Goal: Task Accomplishment & Management: Manage account settings

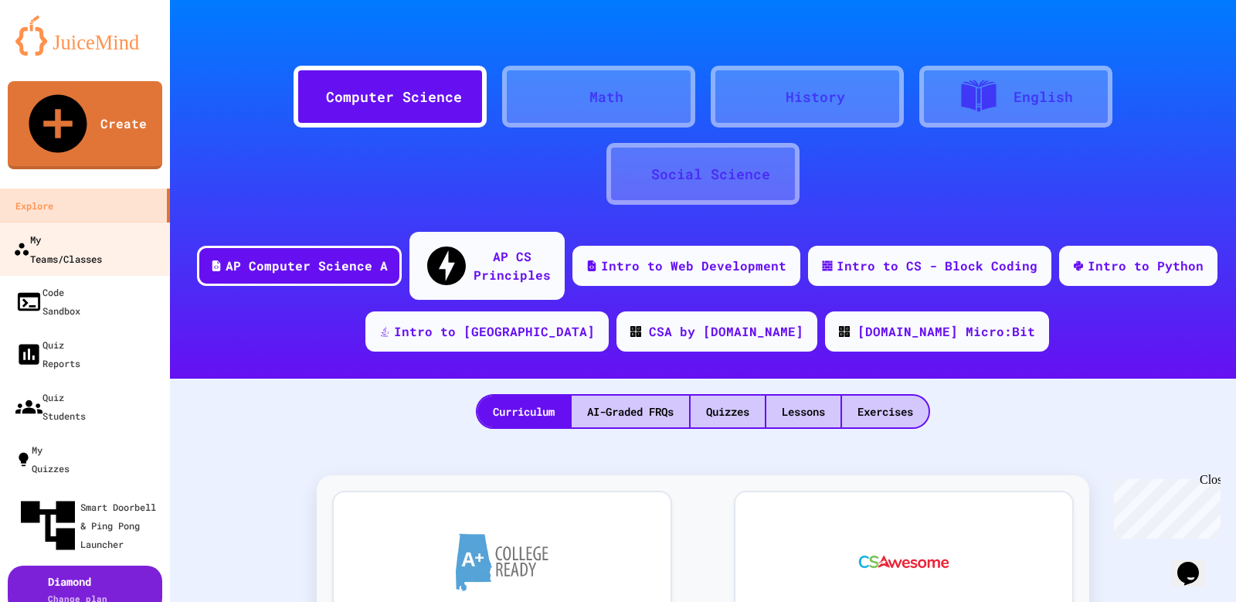
click at [82, 229] on div "My Teams/Classes" at bounding box center [57, 248] width 89 height 38
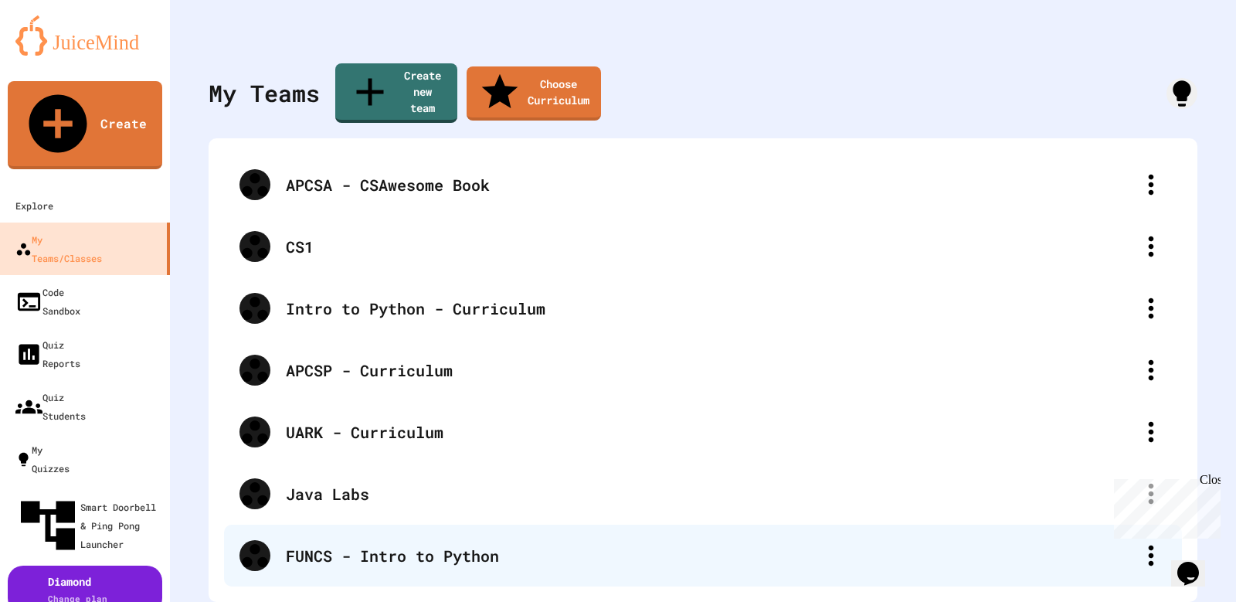
click at [371, 544] on div "FUNCS - Intro to Python" at bounding box center [710, 555] width 849 height 23
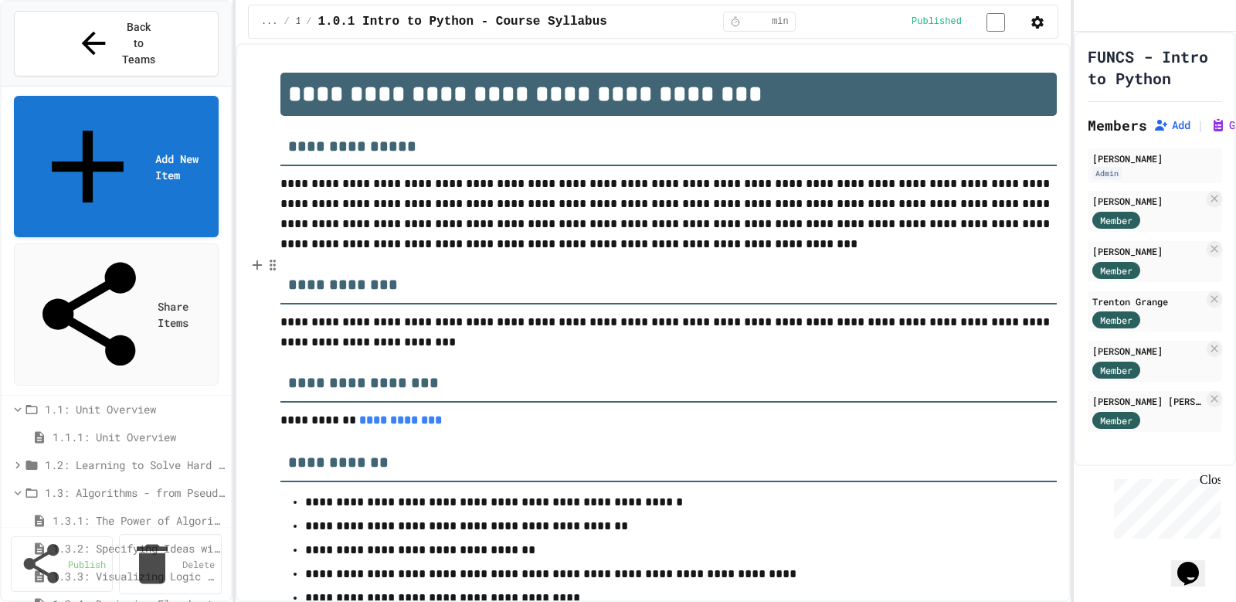
scroll to position [154, 0]
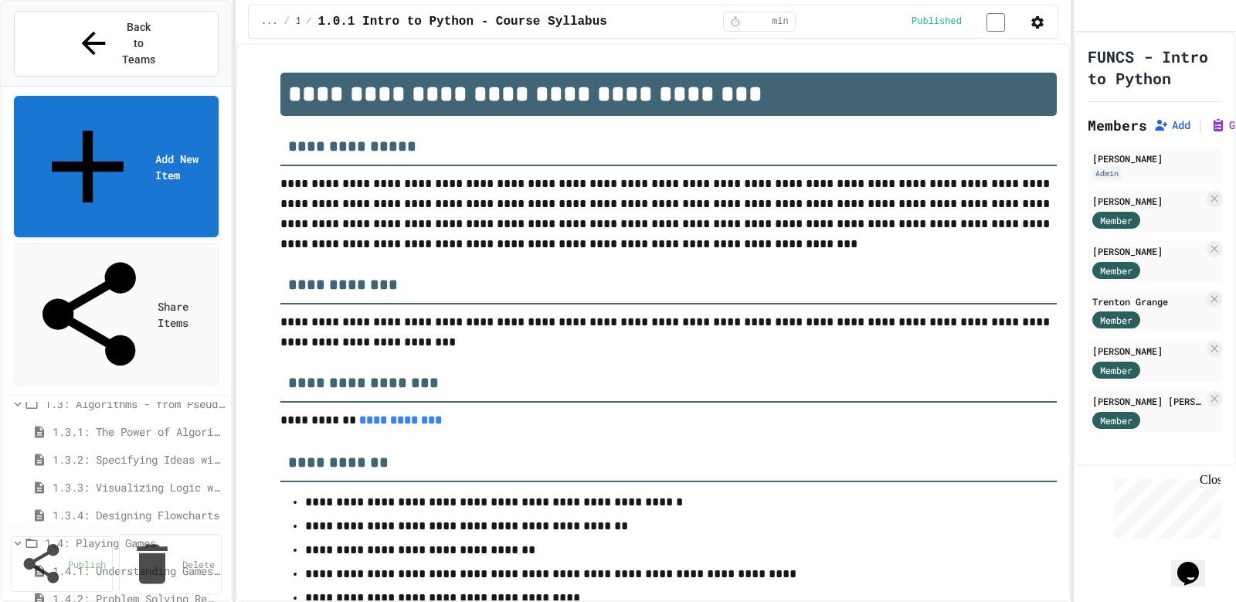
click at [144, 590] on span "1.4.2: Problem Solving Reflection" at bounding box center [136, 598] width 166 height 16
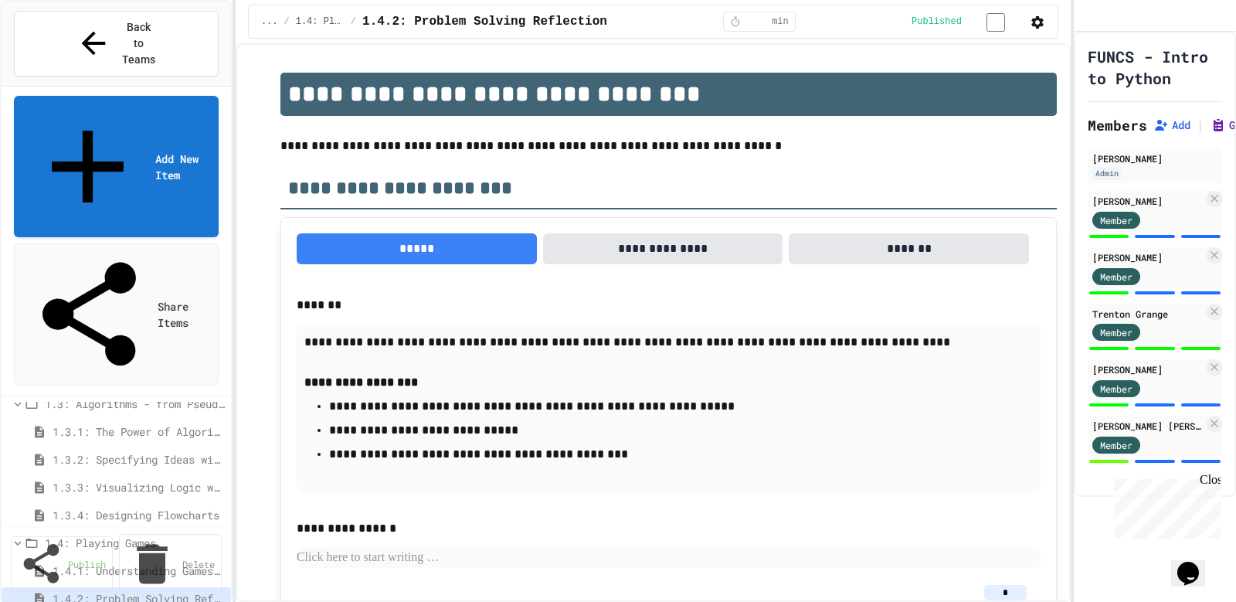
click at [1221, 131] on icon at bounding box center [1217, 126] width 9 height 12
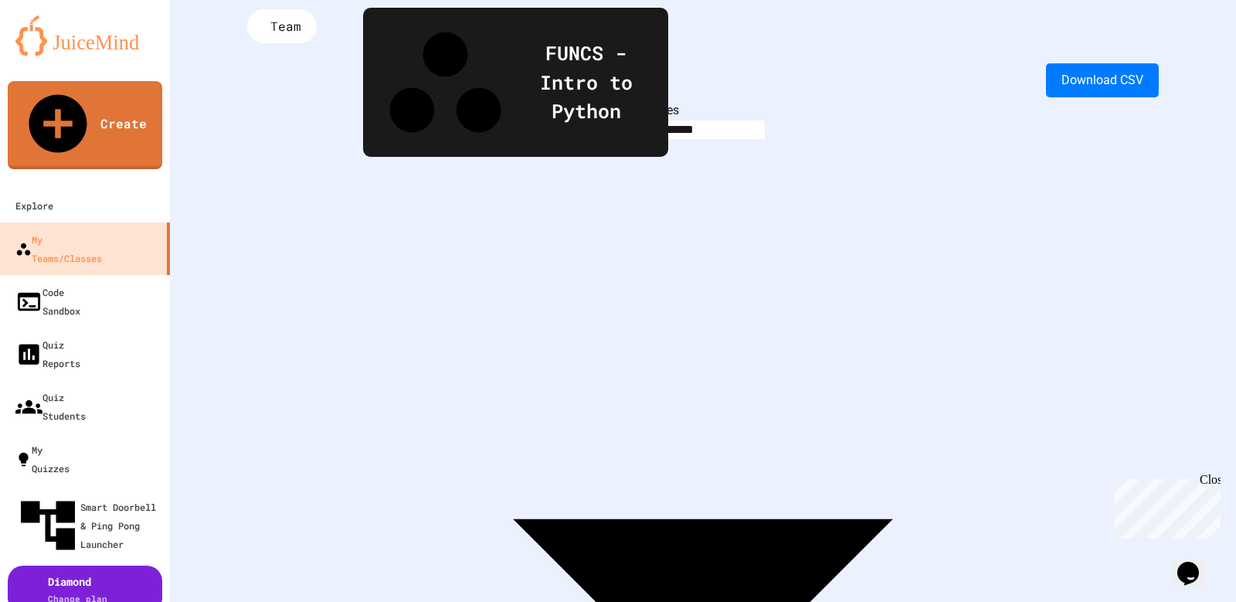
scroll to position [77, 0]
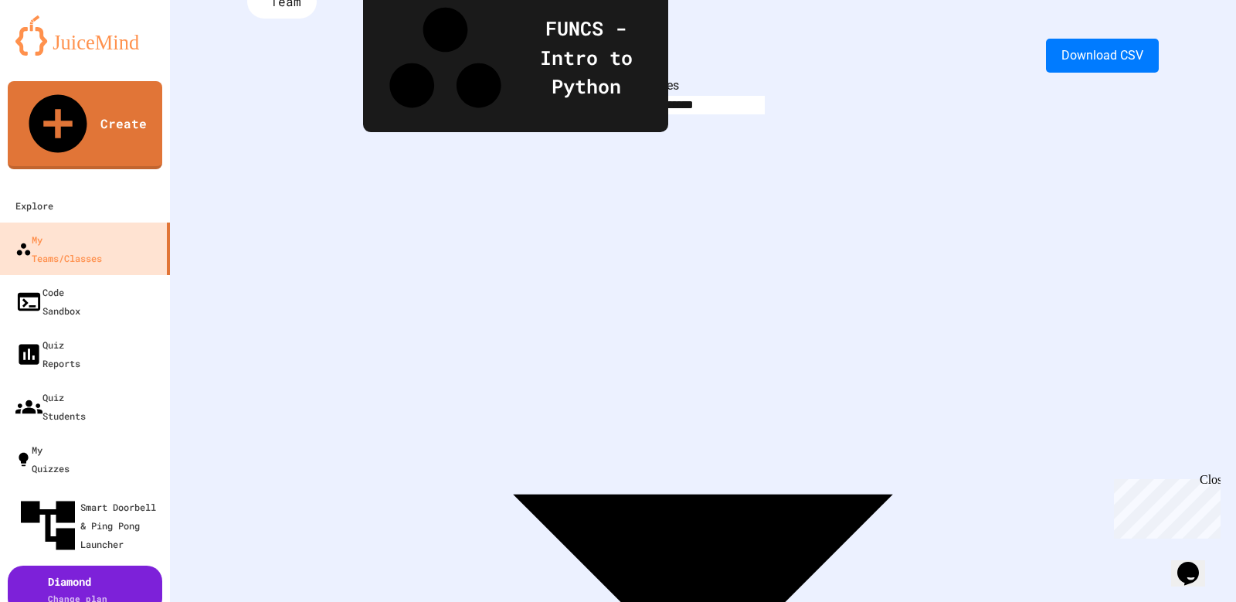
click at [444, 68] on body "**********" at bounding box center [618, 301] width 1236 height 602
type input "**********"
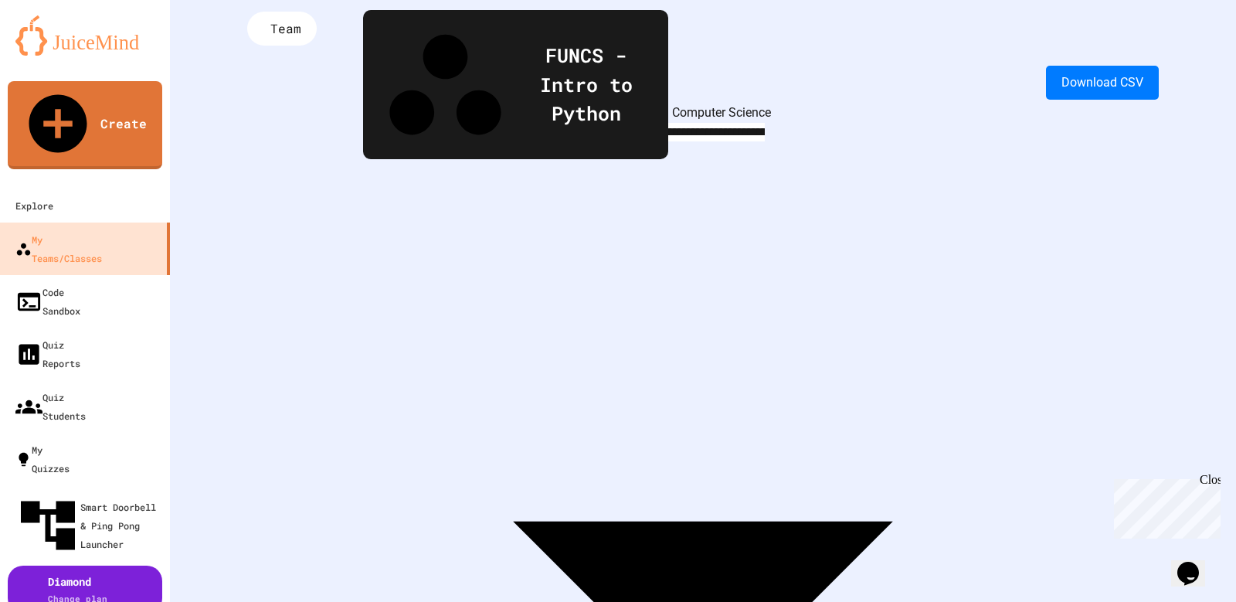
click at [681, 91] on body "**********" at bounding box center [618, 301] width 1236 height 602
click at [299, 601] on div at bounding box center [618, 603] width 1236 height 0
click at [299, 32] on span "Team" at bounding box center [286, 29] width 34 height 20
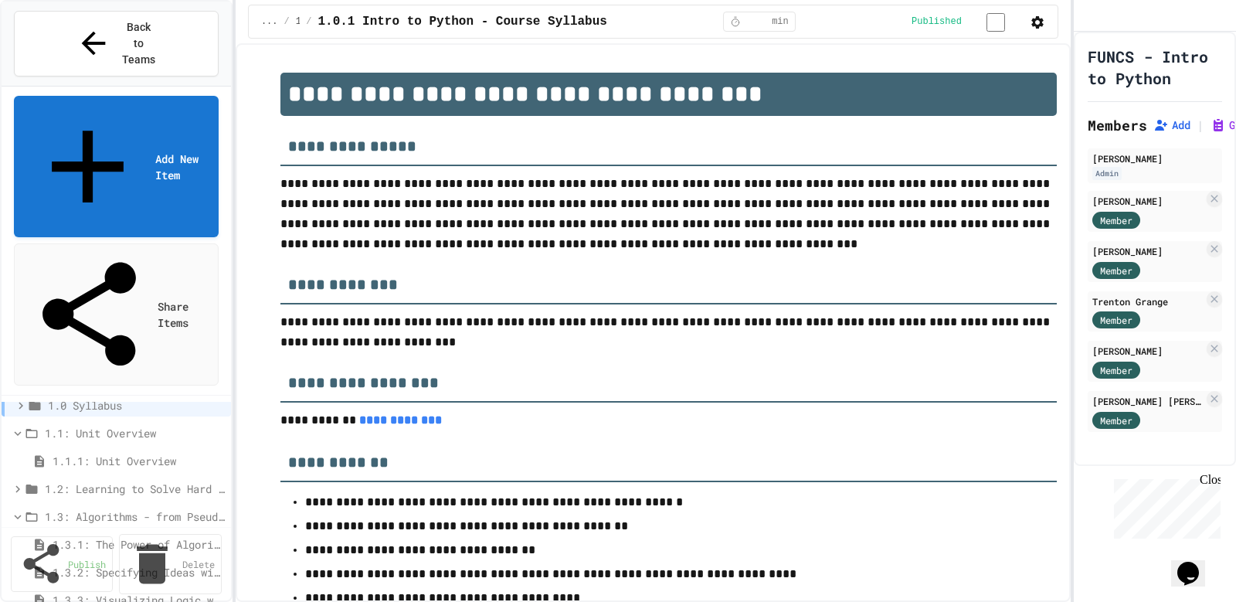
scroll to position [77, 0]
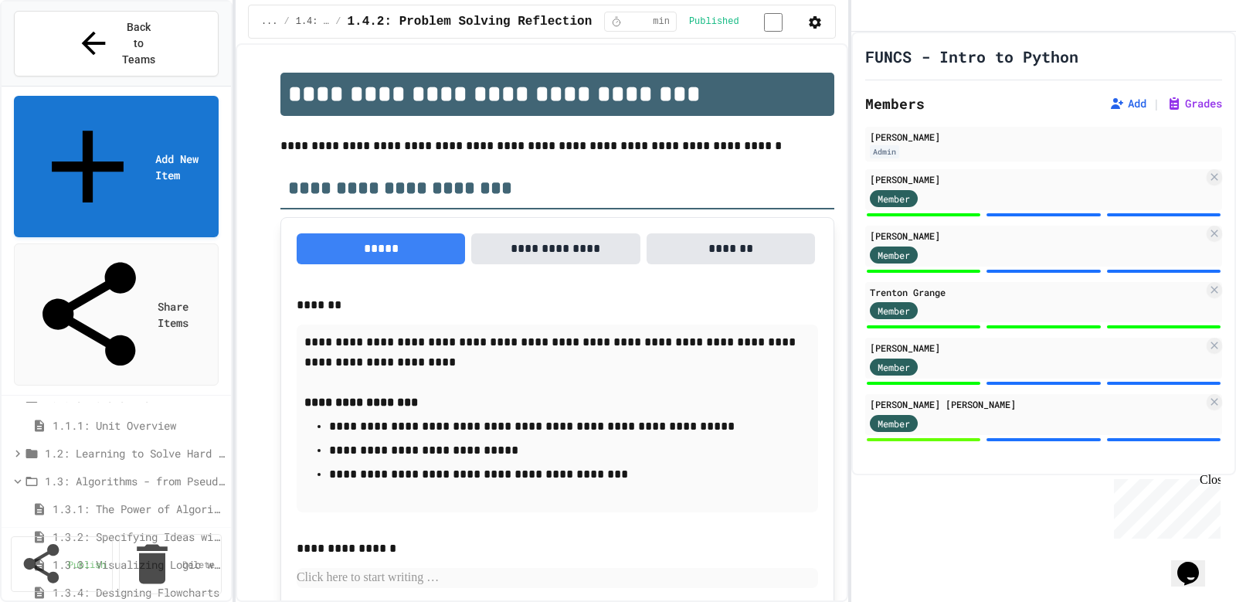
click at [808, 304] on div "**********" at bounding box center [618, 301] width 1236 height 602
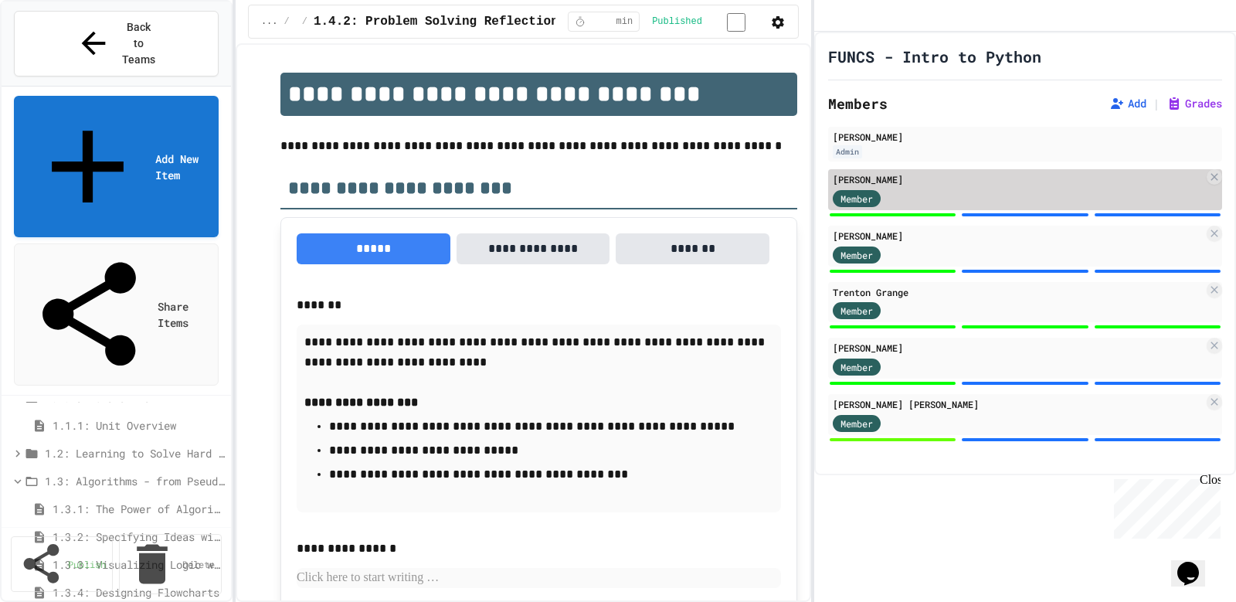
click at [971, 207] on div "Member" at bounding box center [1017, 197] width 371 height 19
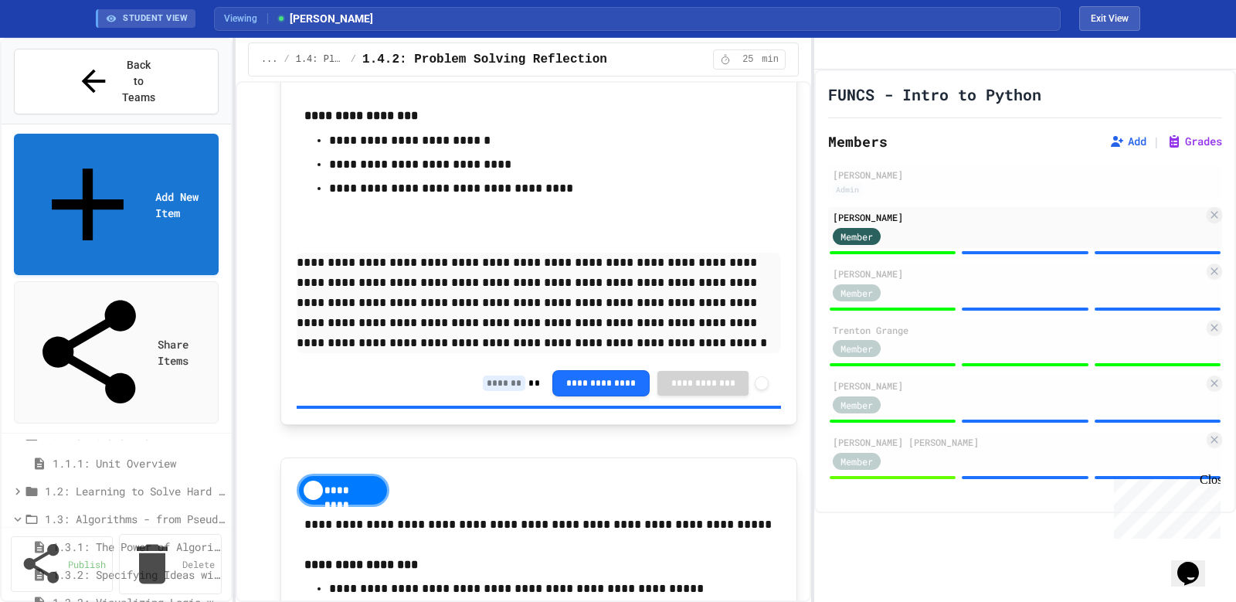
scroll to position [695, 0]
click at [483, 390] on input at bounding box center [504, 382] width 42 height 15
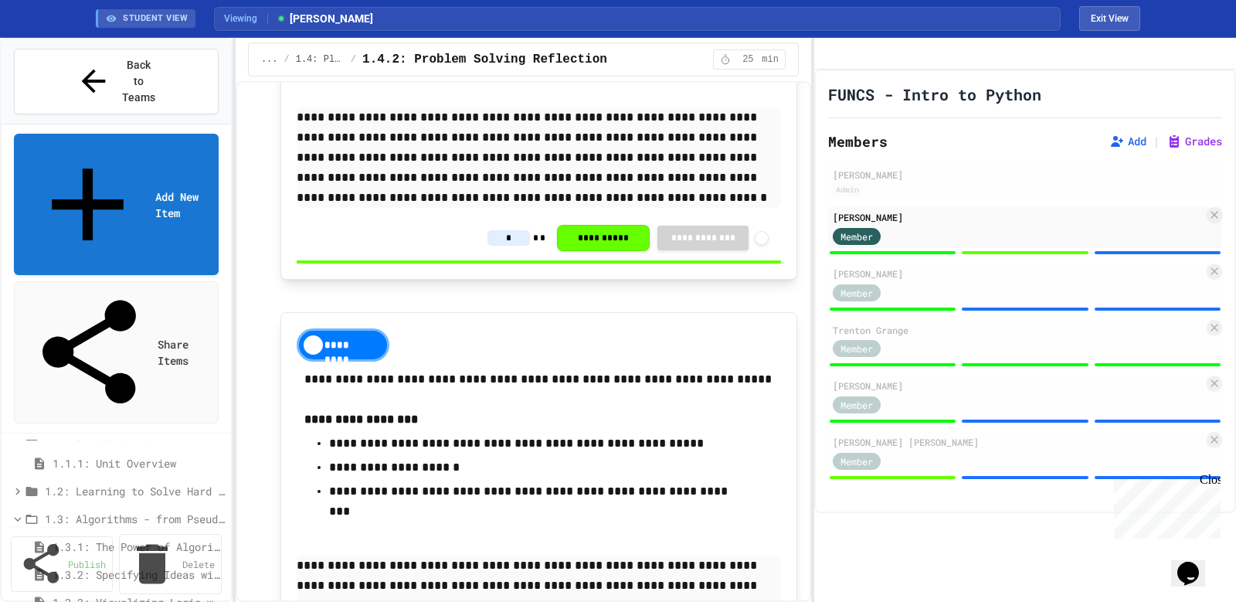
scroll to position [762, 0]
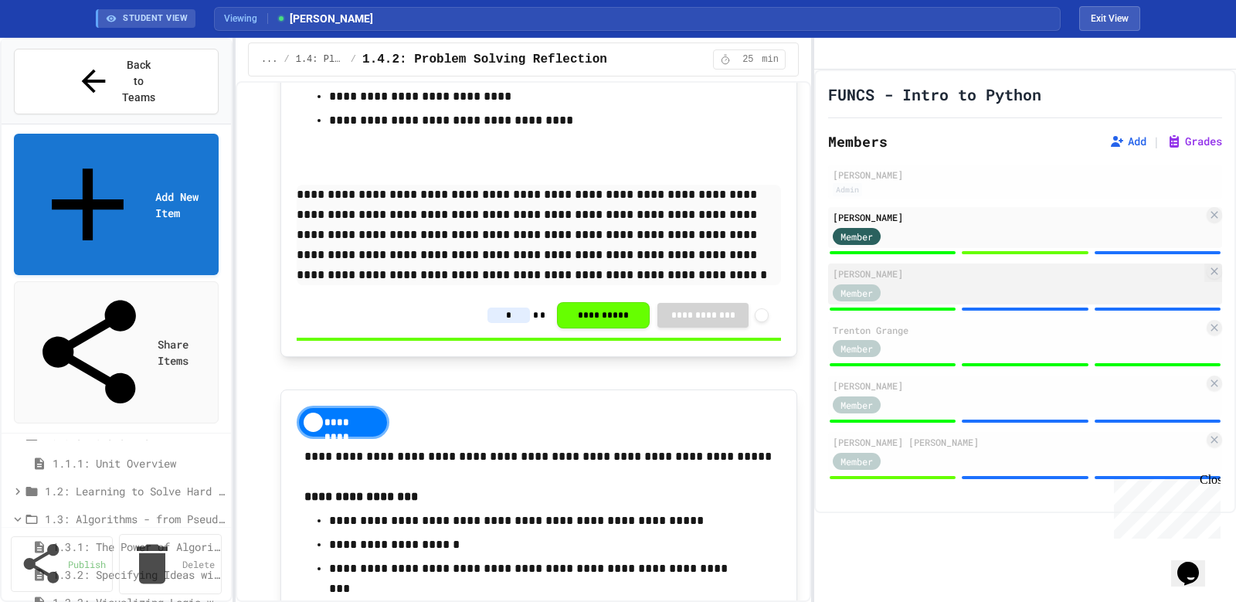
type input "*"
click at [985, 301] on div "Member" at bounding box center [1017, 291] width 371 height 19
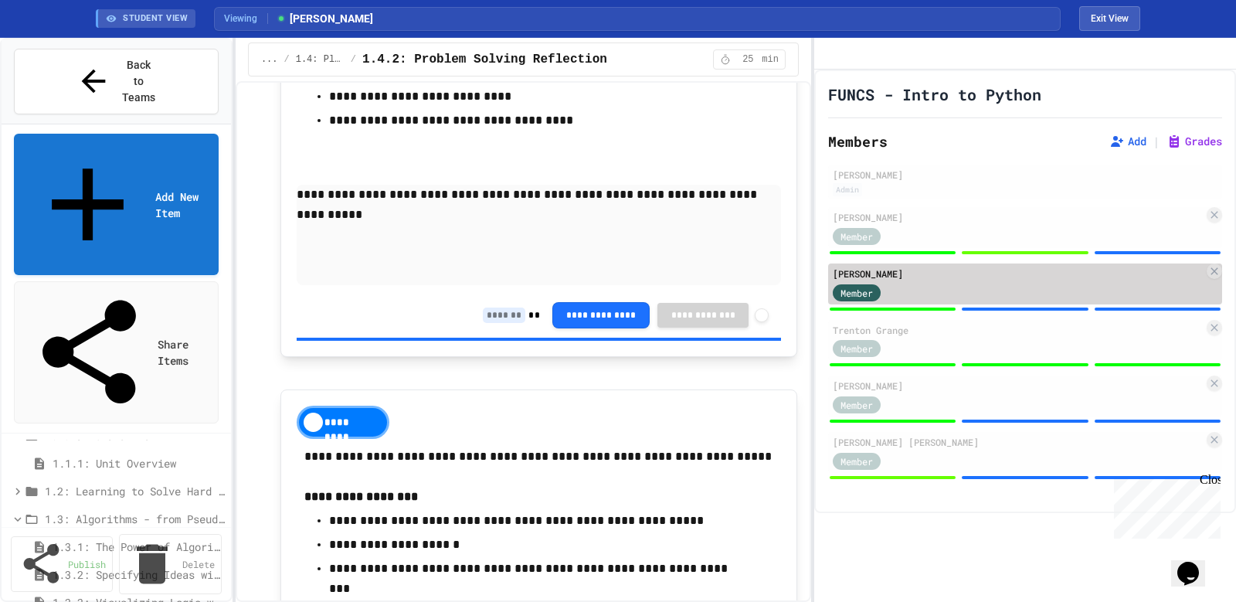
scroll to position [742, 0]
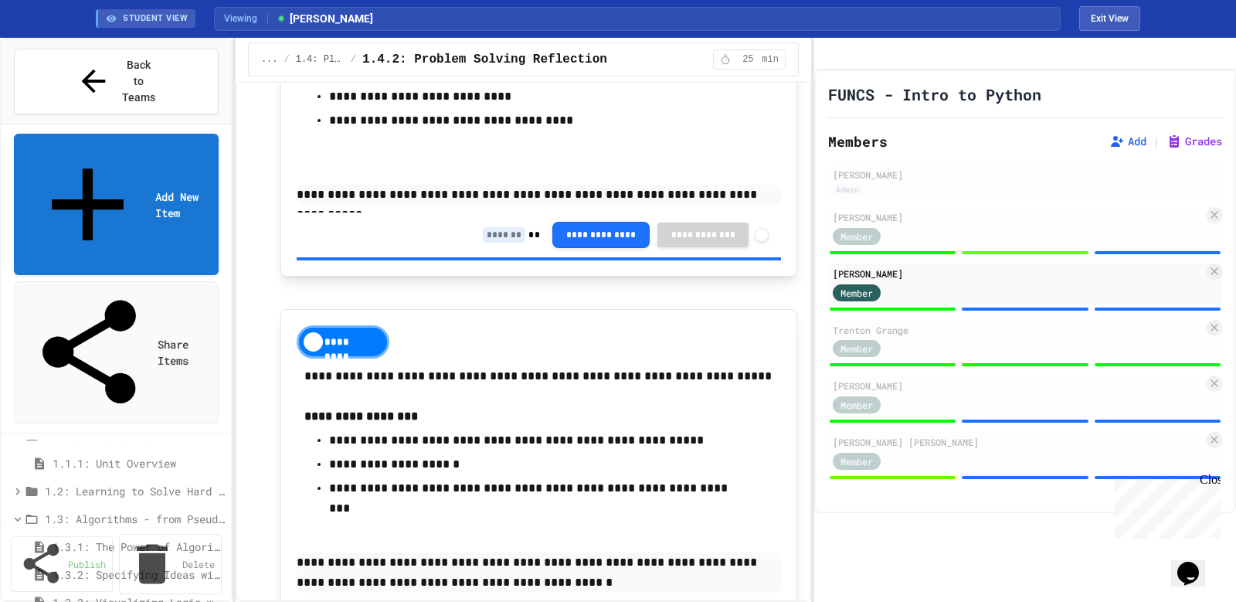
click at [483, 242] on input at bounding box center [504, 234] width 42 height 15
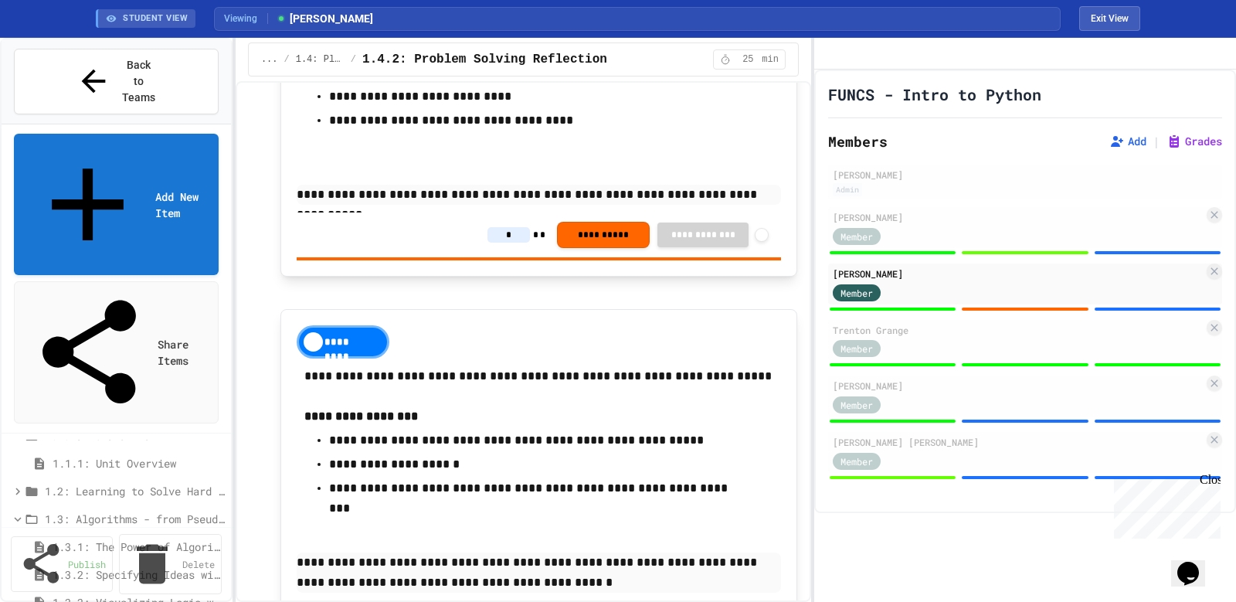
drag, startPoint x: 482, startPoint y: 247, endPoint x: 474, endPoint y: 248, distance: 7.8
click at [487, 242] on input "*" at bounding box center [508, 234] width 42 height 15
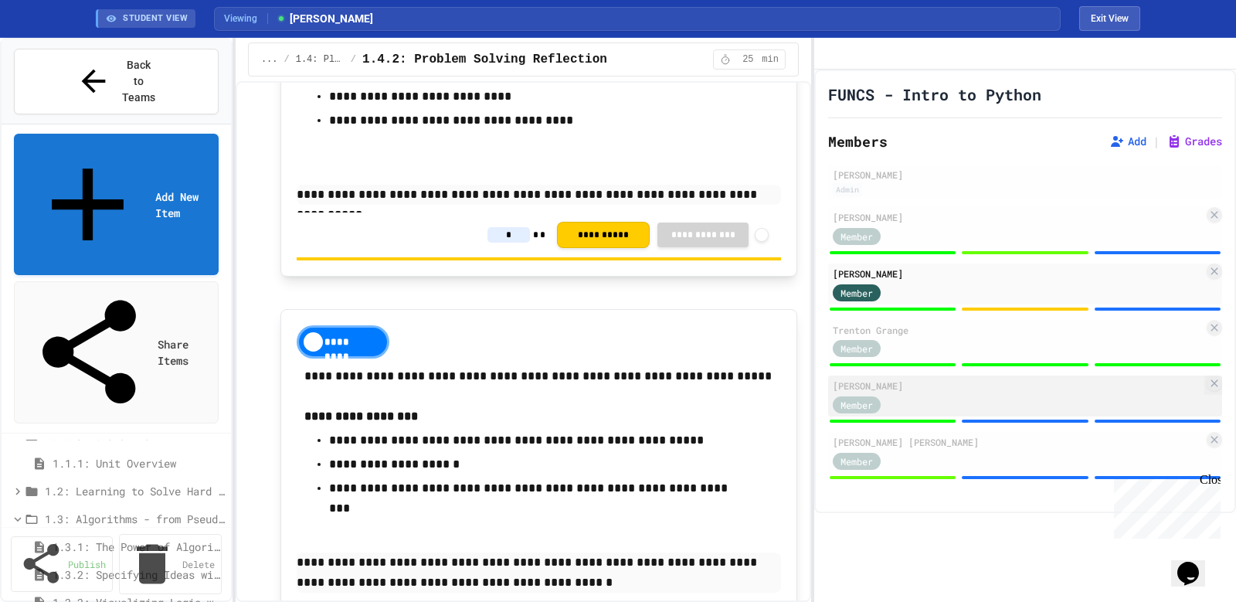
type input "*"
click at [1042, 413] on div "Member" at bounding box center [1017, 403] width 371 height 19
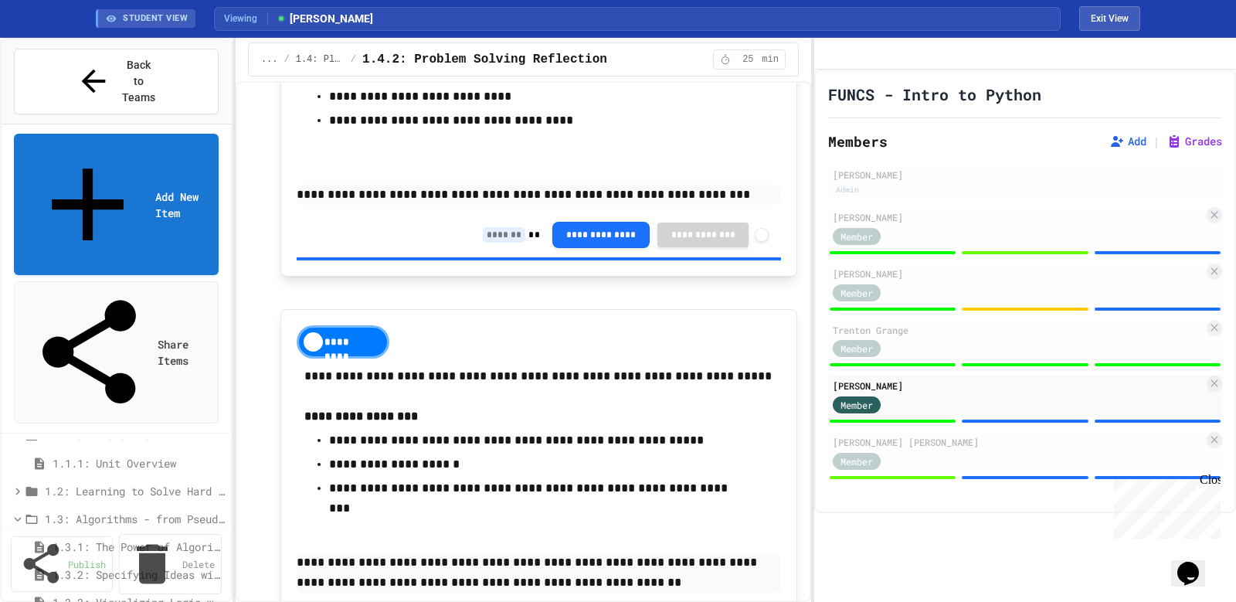
click at [483, 240] on input at bounding box center [504, 234] width 42 height 15
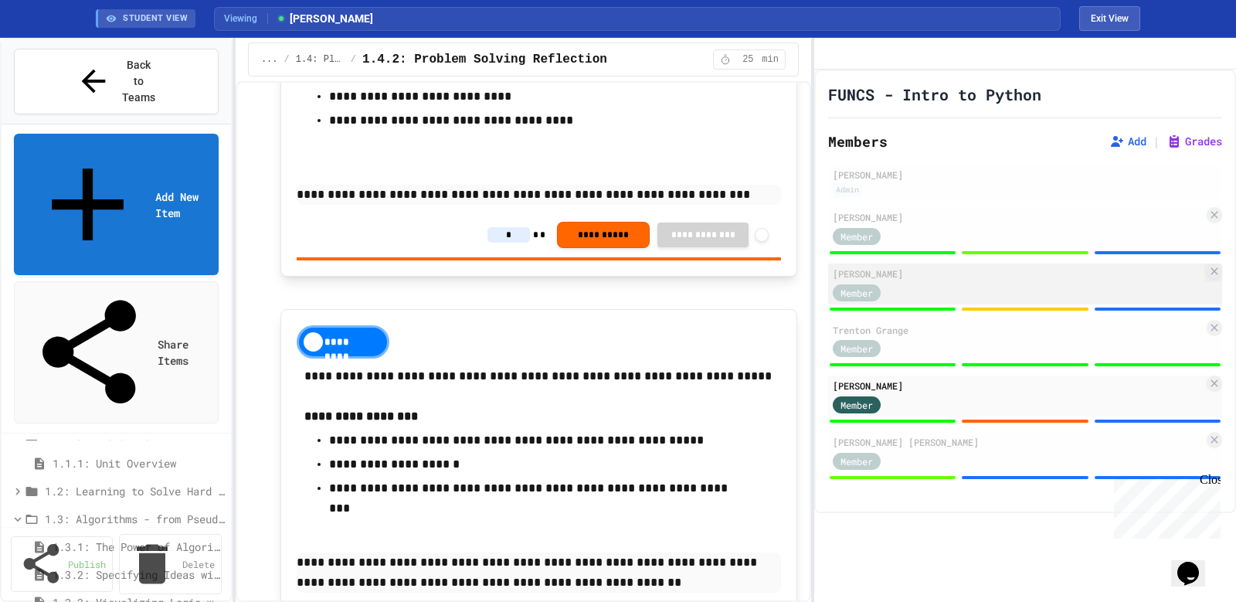
click at [1004, 301] on div "Member" at bounding box center [1017, 291] width 371 height 19
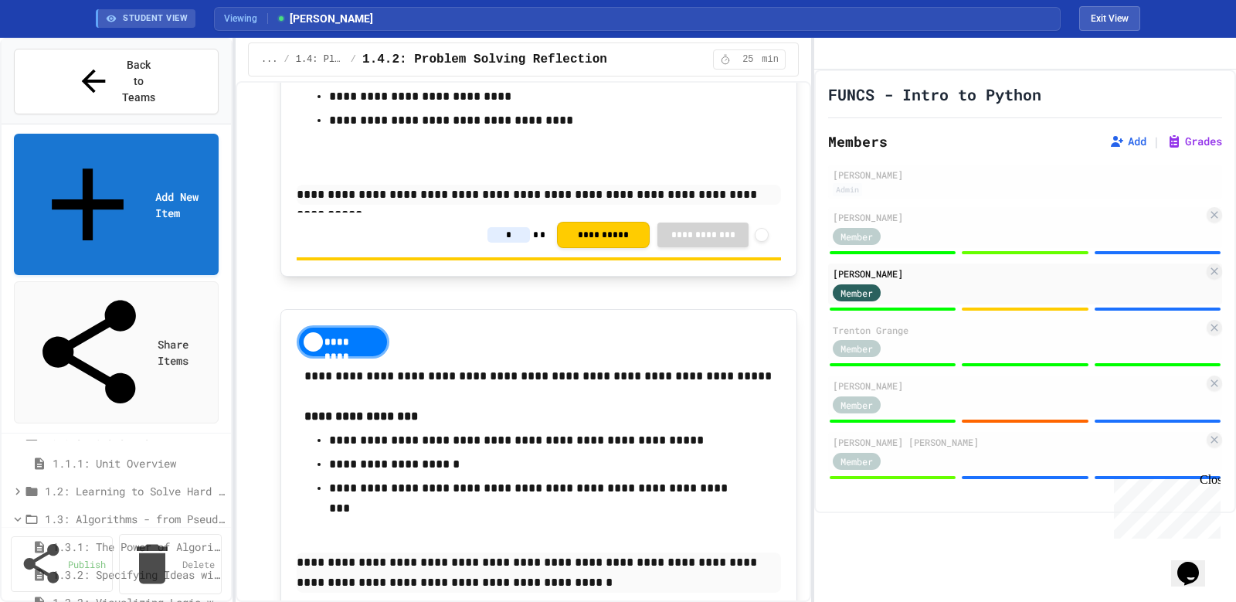
click at [487, 242] on input "*" at bounding box center [508, 234] width 42 height 15
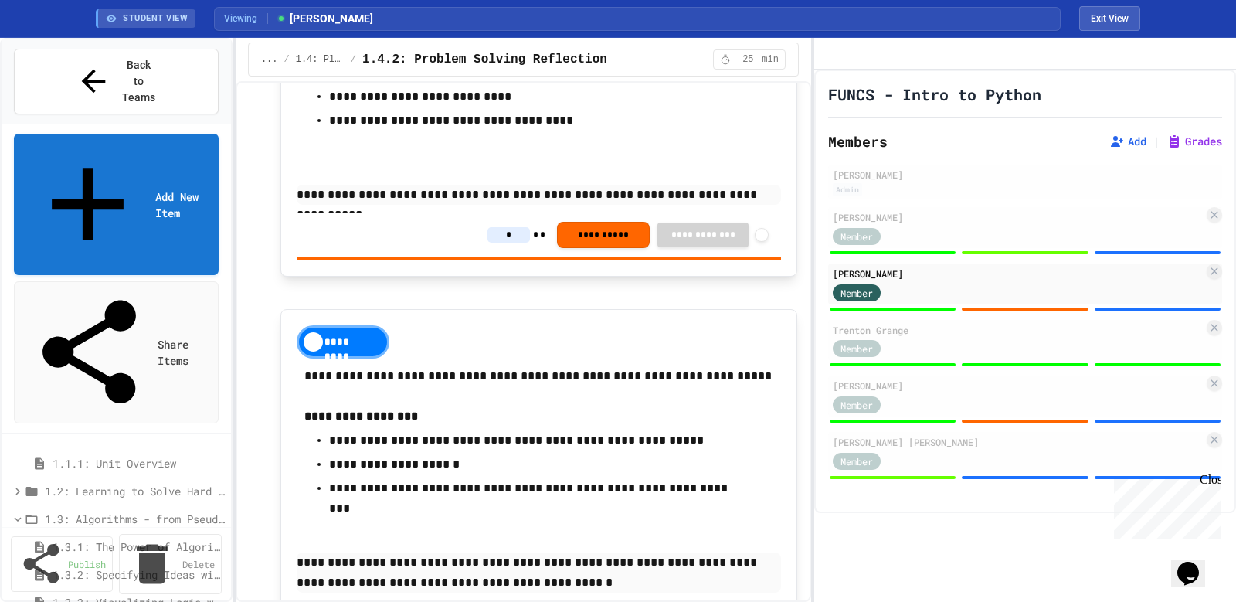
click at [487, 241] on input "*" at bounding box center [508, 234] width 42 height 15
type input "*"
click at [612, 358] on div "*********" at bounding box center [539, 341] width 484 height 33
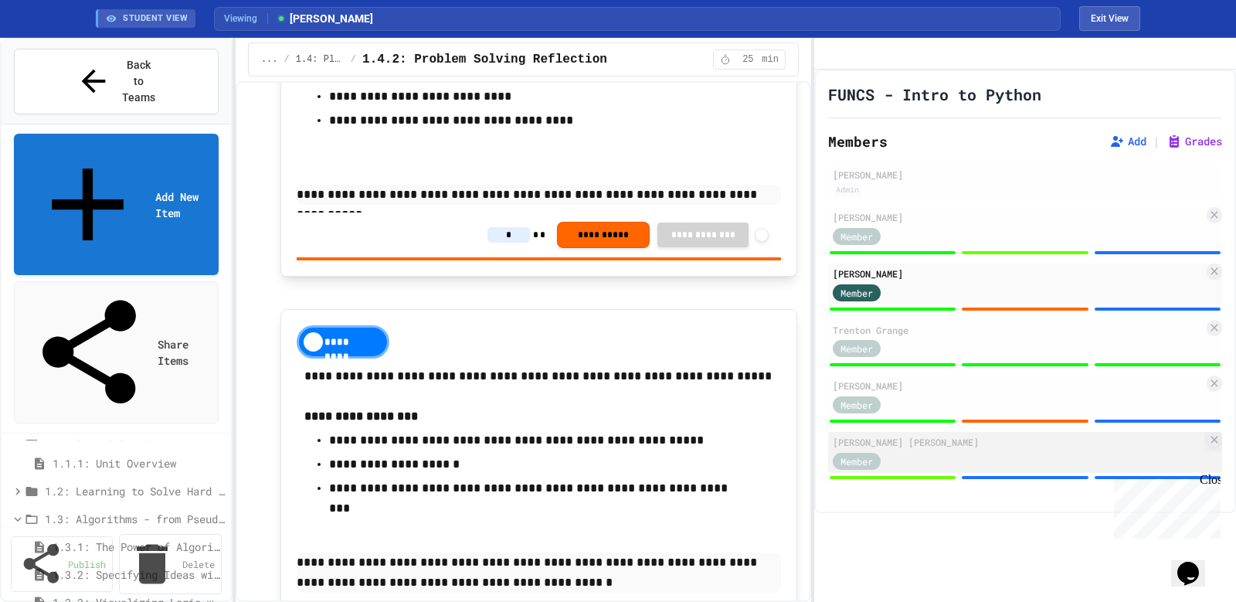
click at [1021, 469] on div "Member" at bounding box center [1017, 459] width 371 height 19
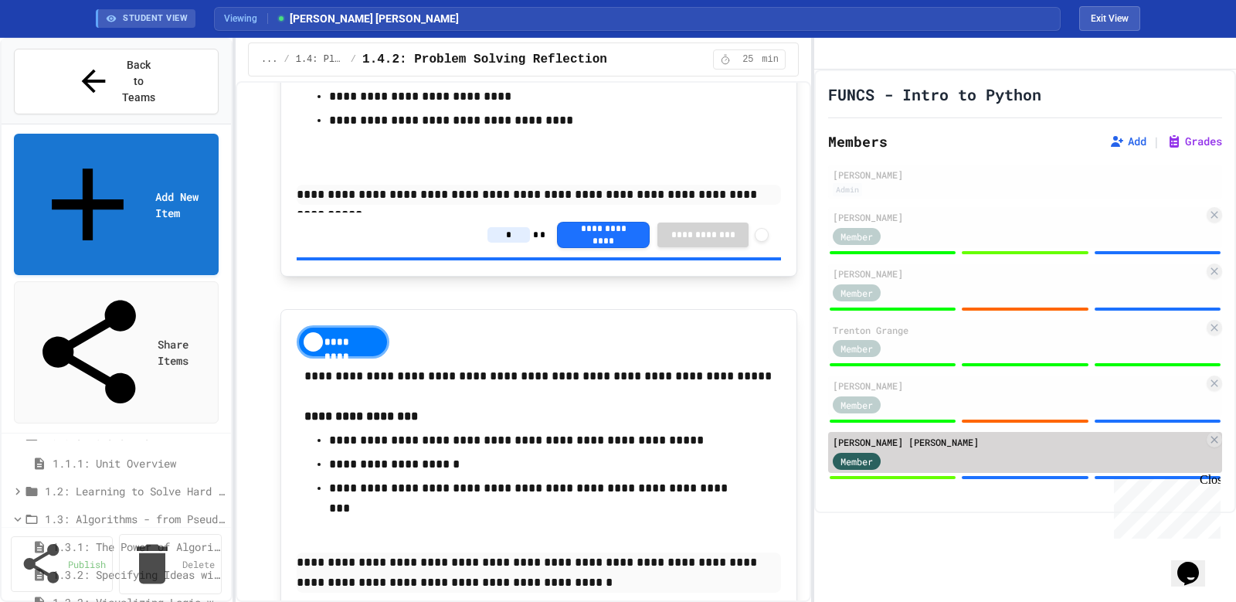
type input "*"
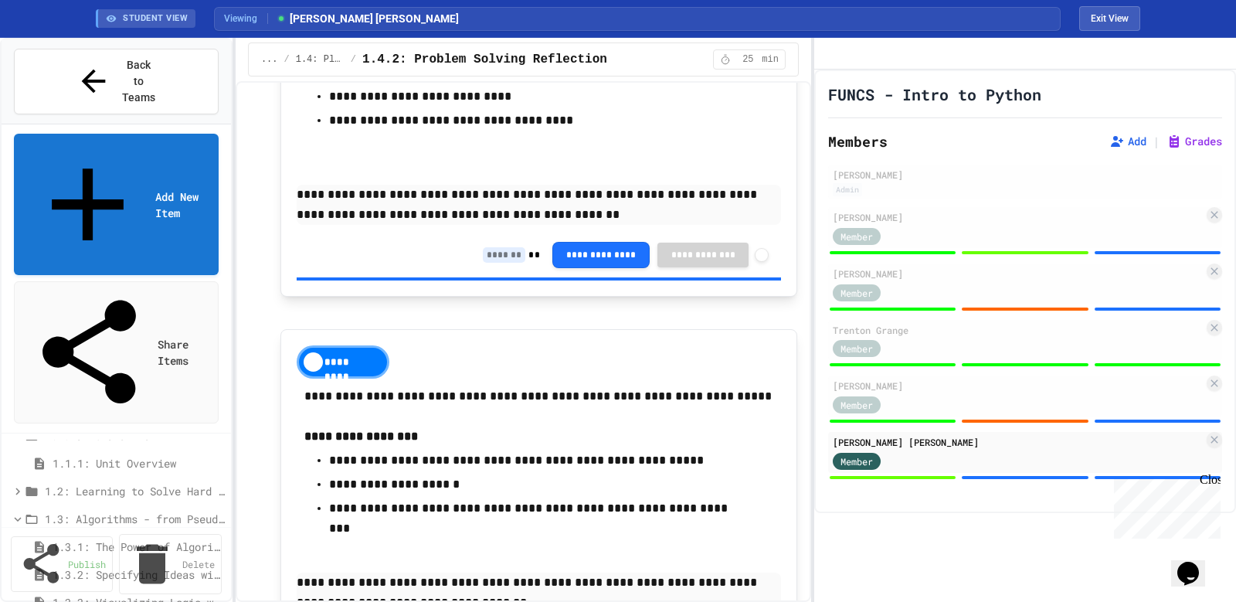
click at [483, 261] on input at bounding box center [504, 254] width 42 height 15
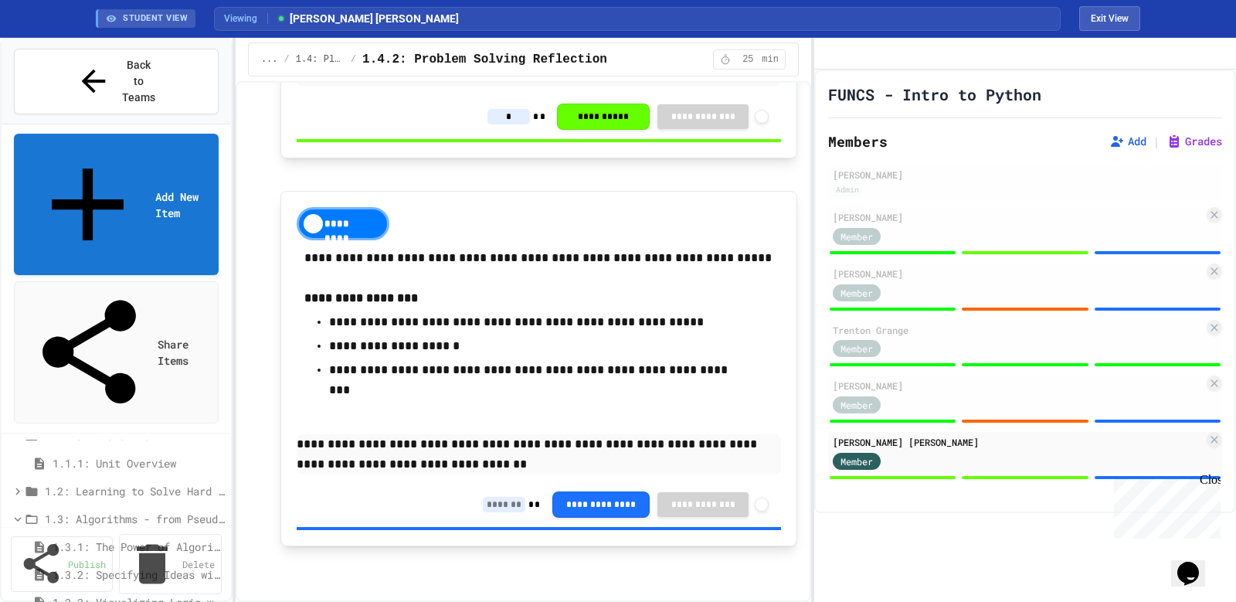
scroll to position [893, 0]
type input "*"
click at [984, 247] on div "[PERSON_NAME] Member" at bounding box center [1025, 227] width 394 height 41
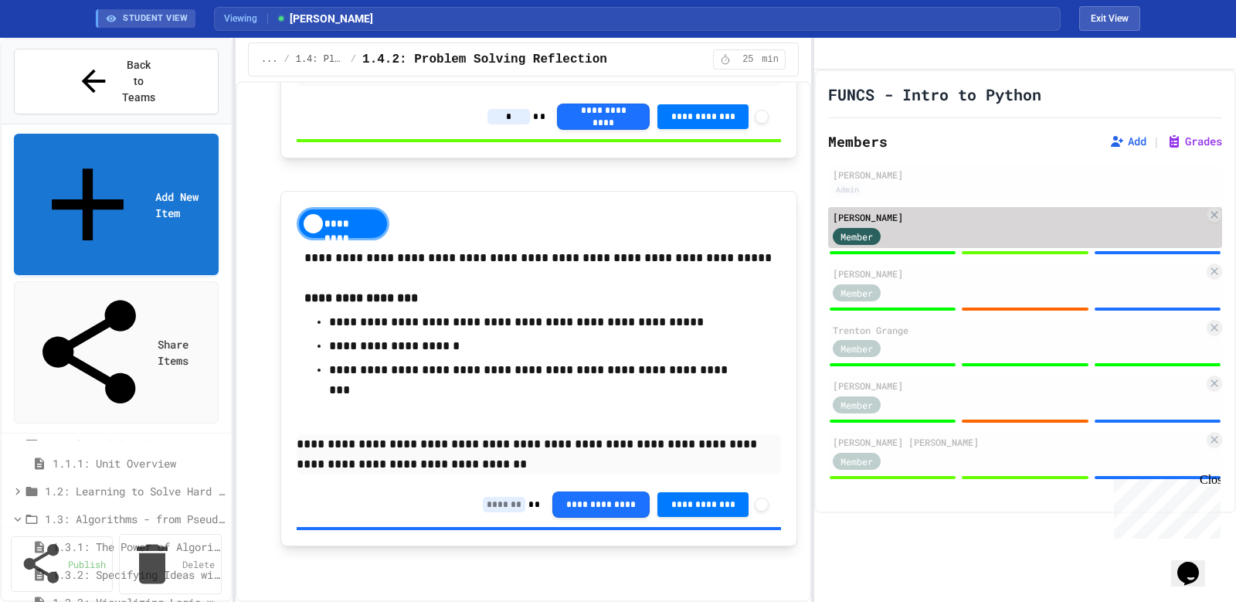
type input "*"
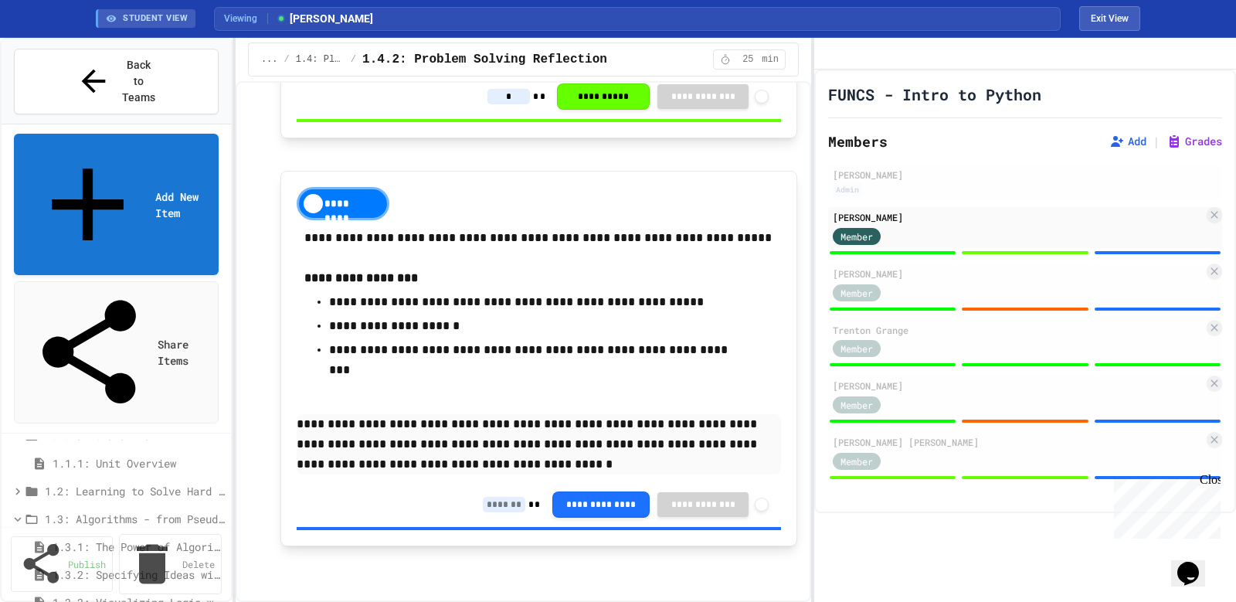
scroll to position [994, 0]
click at [486, 504] on input at bounding box center [504, 504] width 42 height 15
click at [334, 193] on div "*********" at bounding box center [343, 203] width 93 height 33
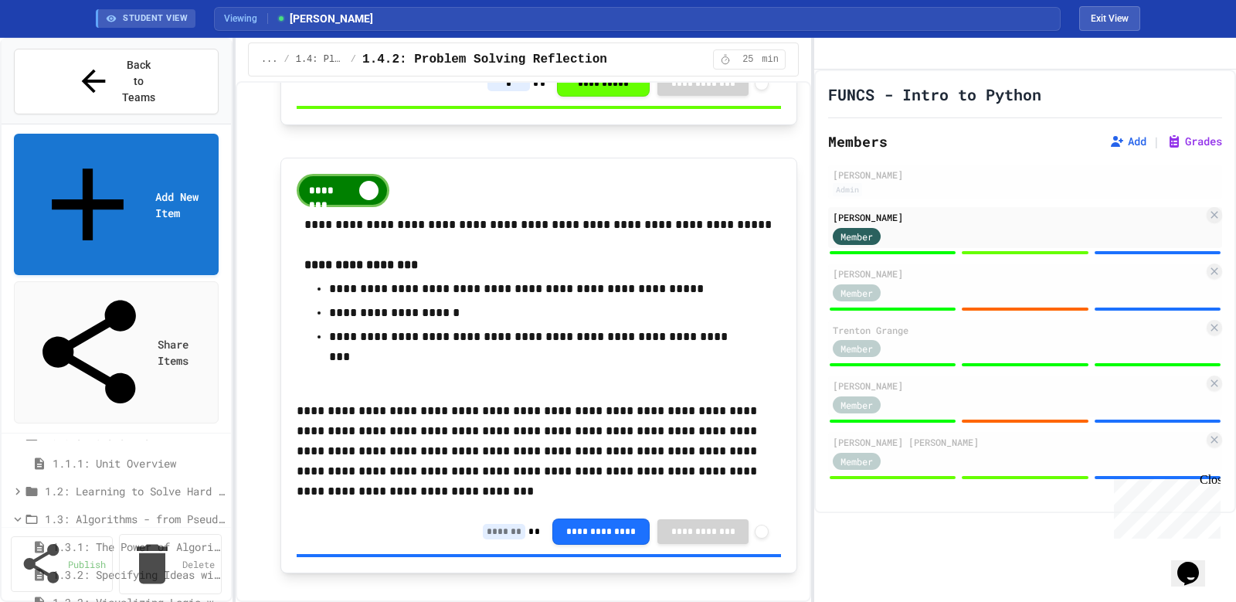
click at [334, 193] on div "********" at bounding box center [343, 190] width 93 height 33
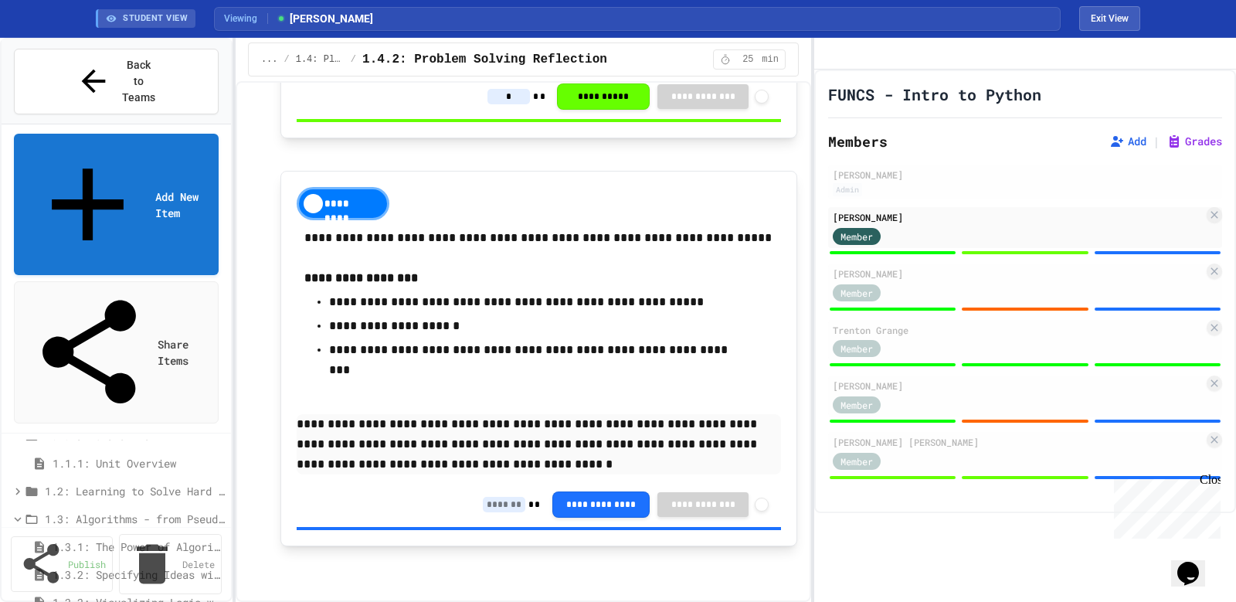
click at [483, 504] on input at bounding box center [504, 504] width 42 height 15
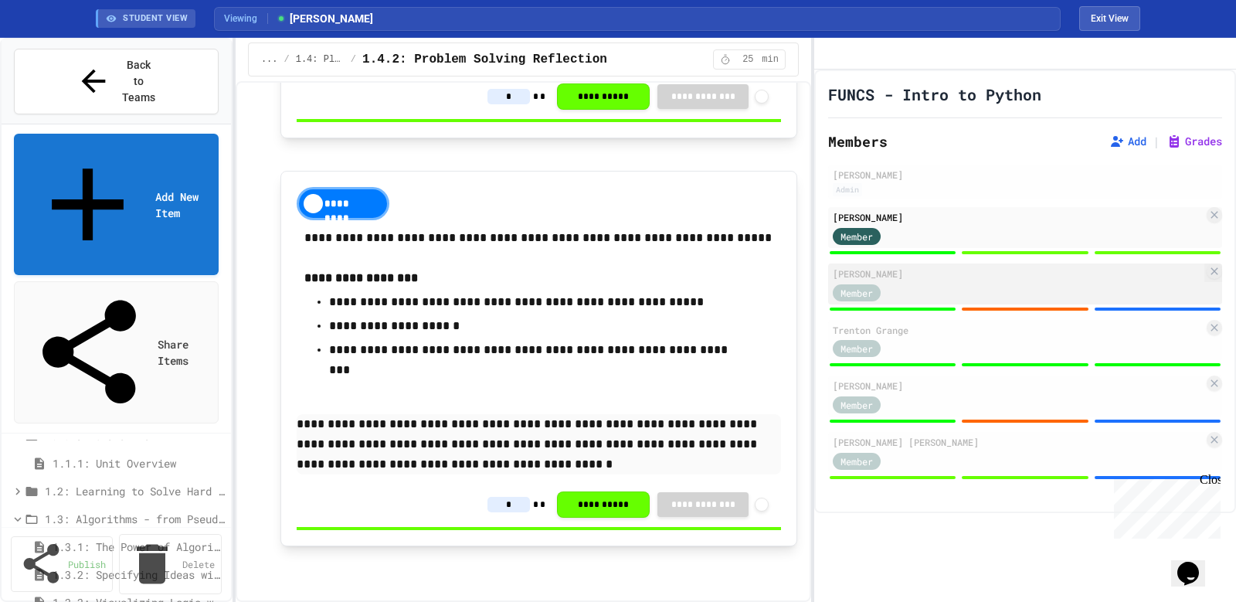
type input "*"
click at [1066, 301] on div "Member" at bounding box center [1017, 291] width 371 height 19
type input "*"
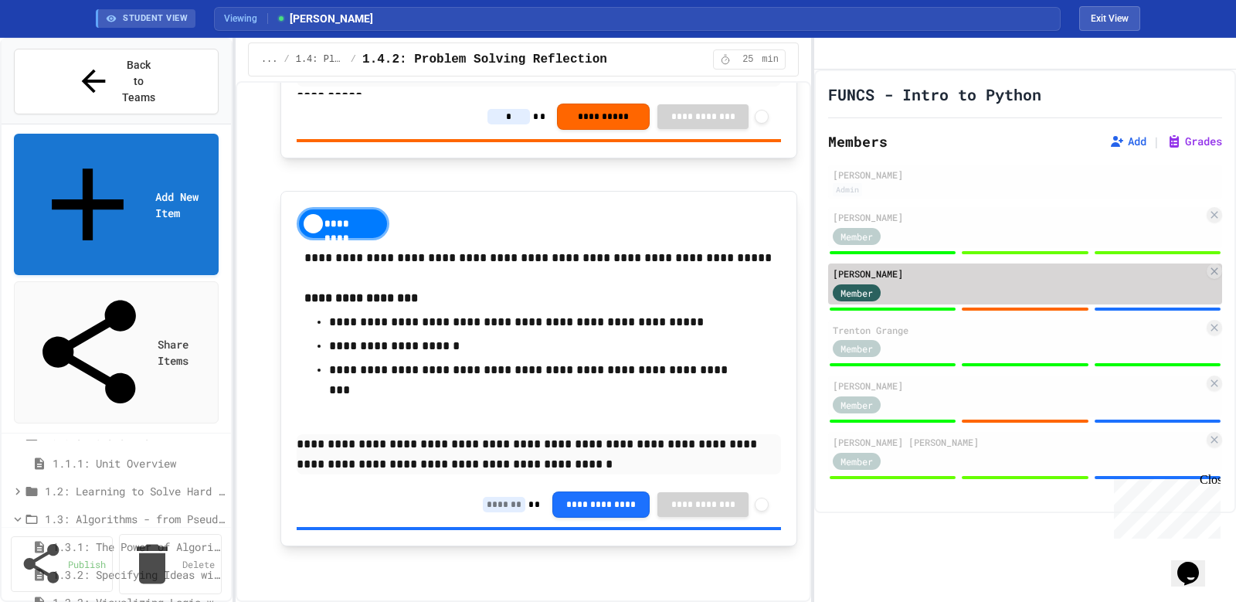
scroll to position [873, 0]
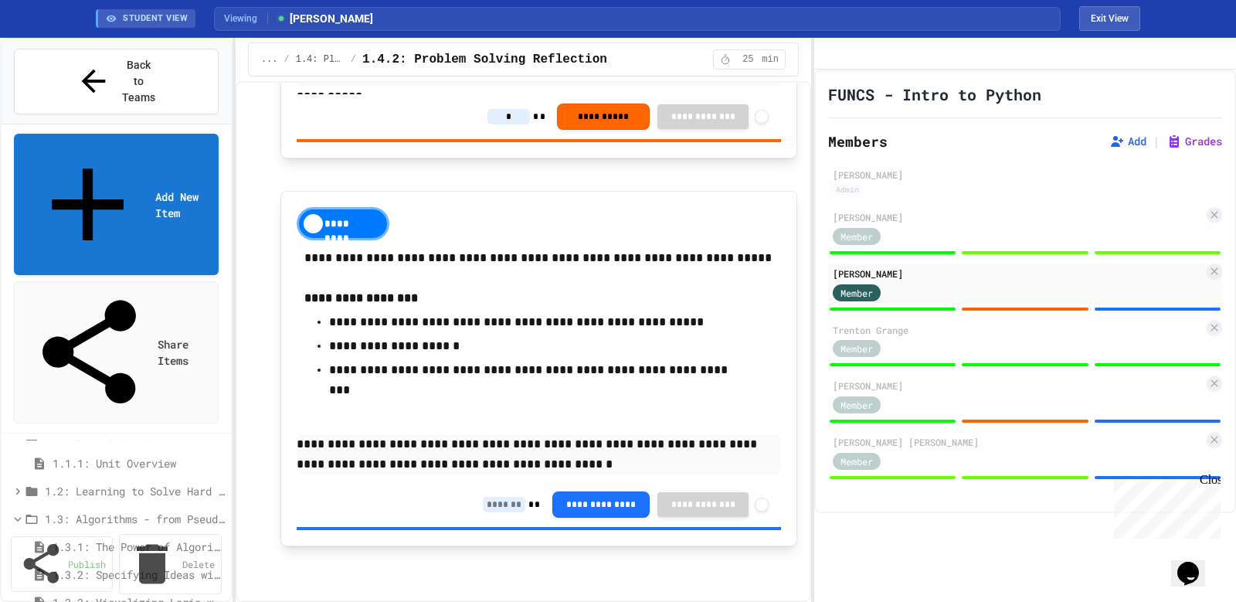
click at [483, 498] on input at bounding box center [504, 504] width 42 height 15
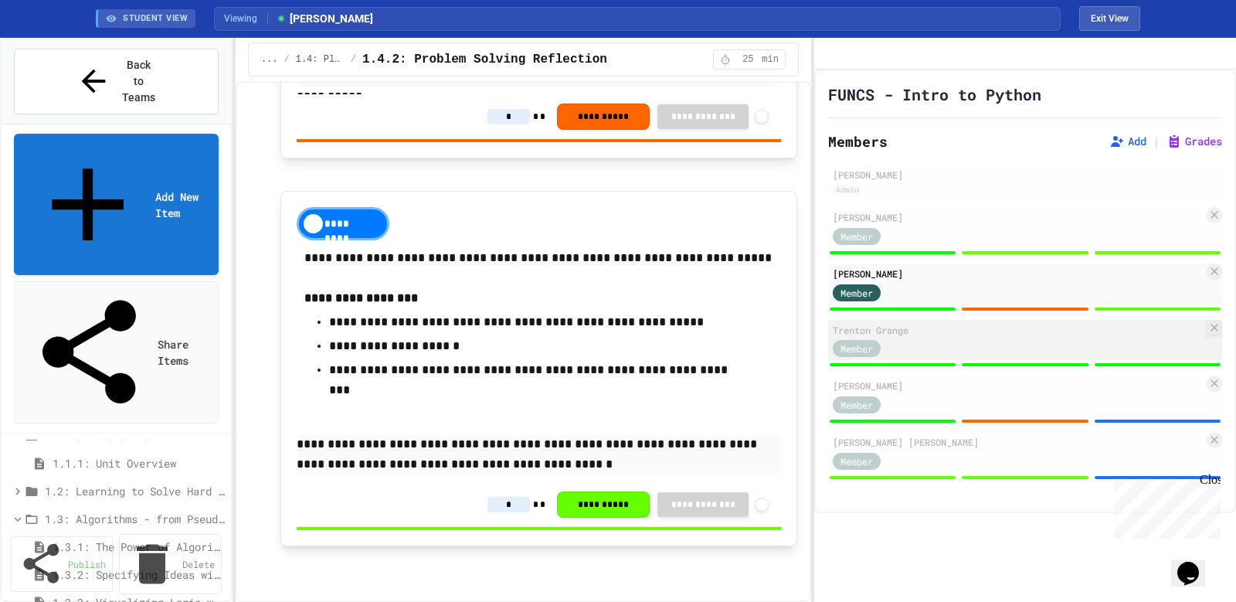
type input "*"
click at [1089, 358] on div "Member" at bounding box center [1017, 347] width 371 height 19
type input "*"
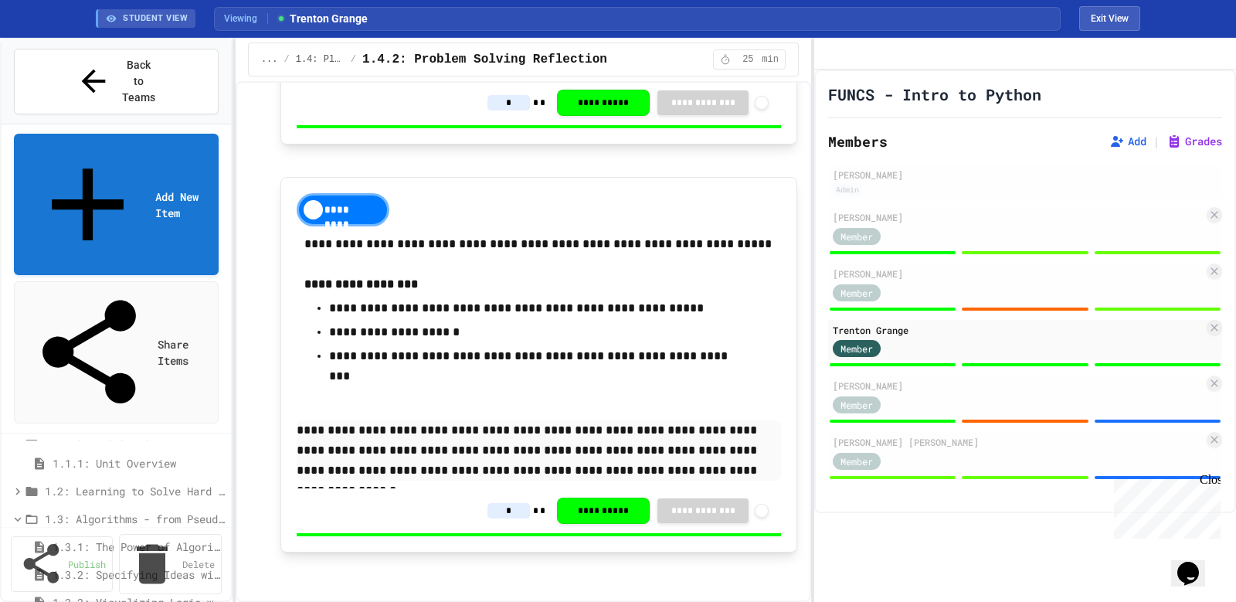
scroll to position [914, 0]
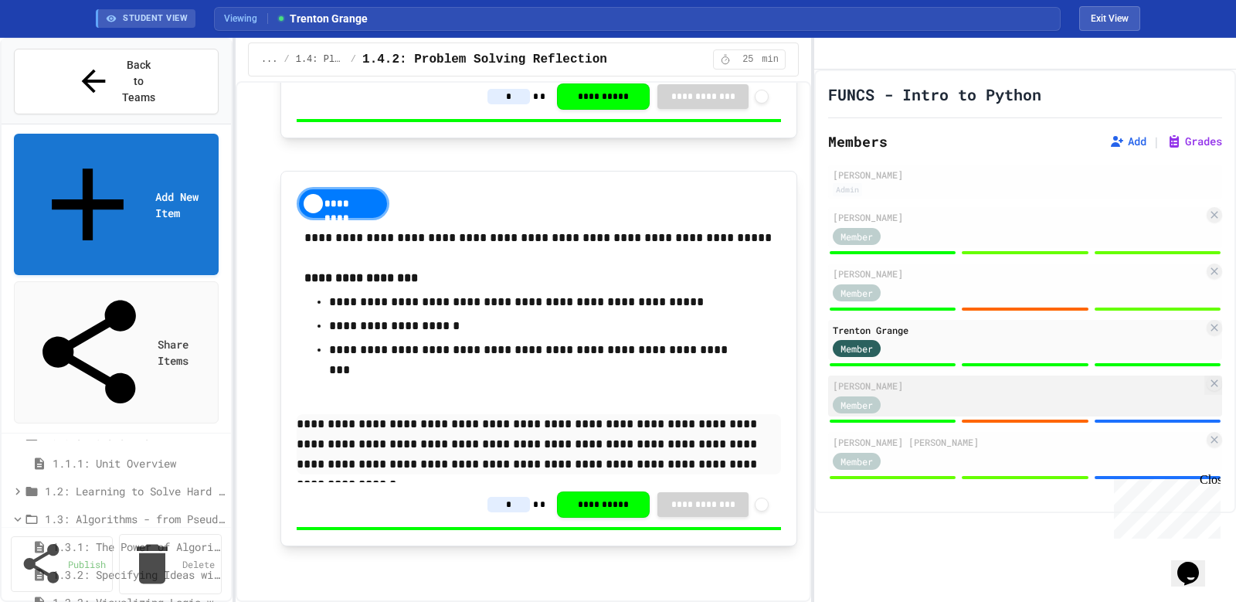
click at [1008, 392] on div "[PERSON_NAME]" at bounding box center [1017, 385] width 371 height 14
type input "*"
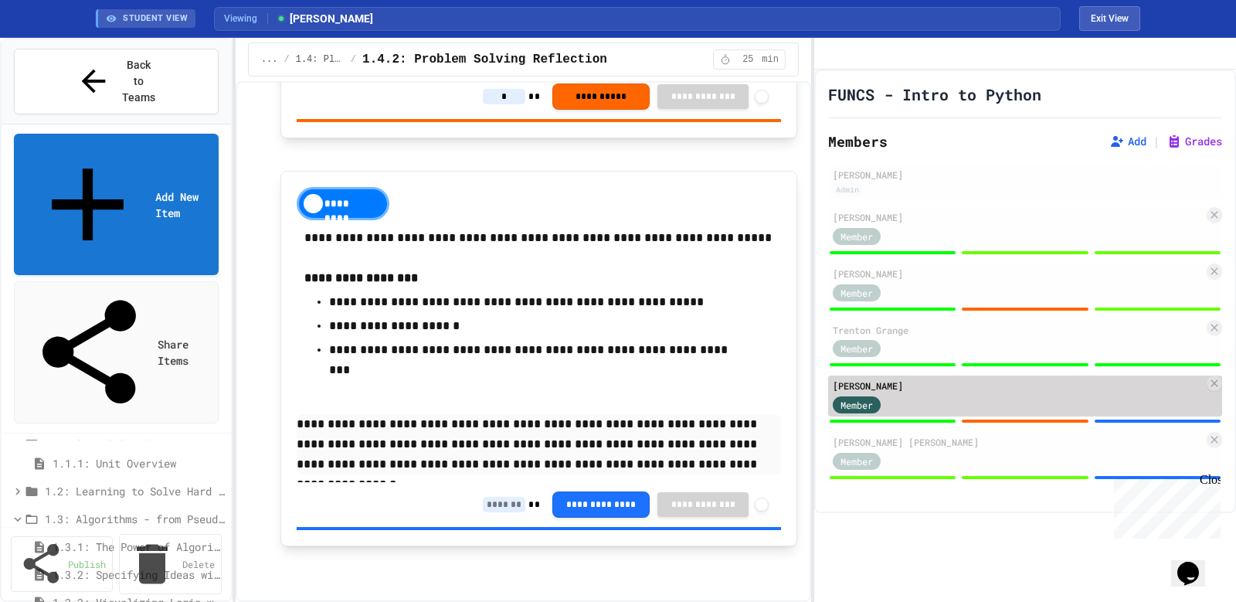
scroll to position [873, 0]
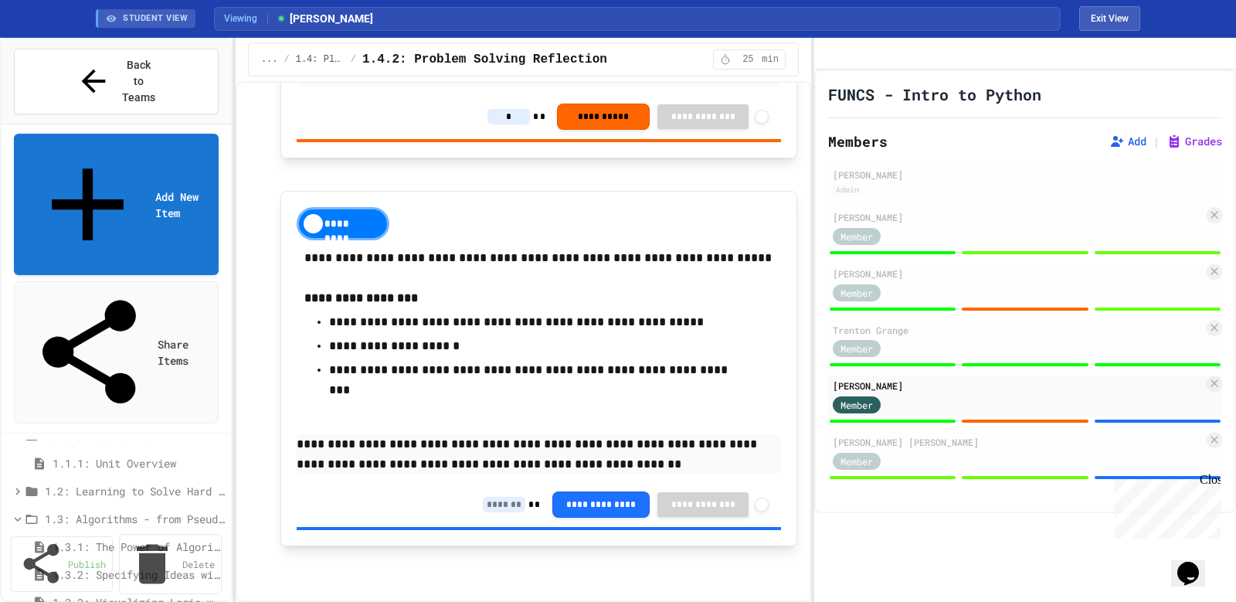
click at [483, 500] on input at bounding box center [504, 504] width 42 height 15
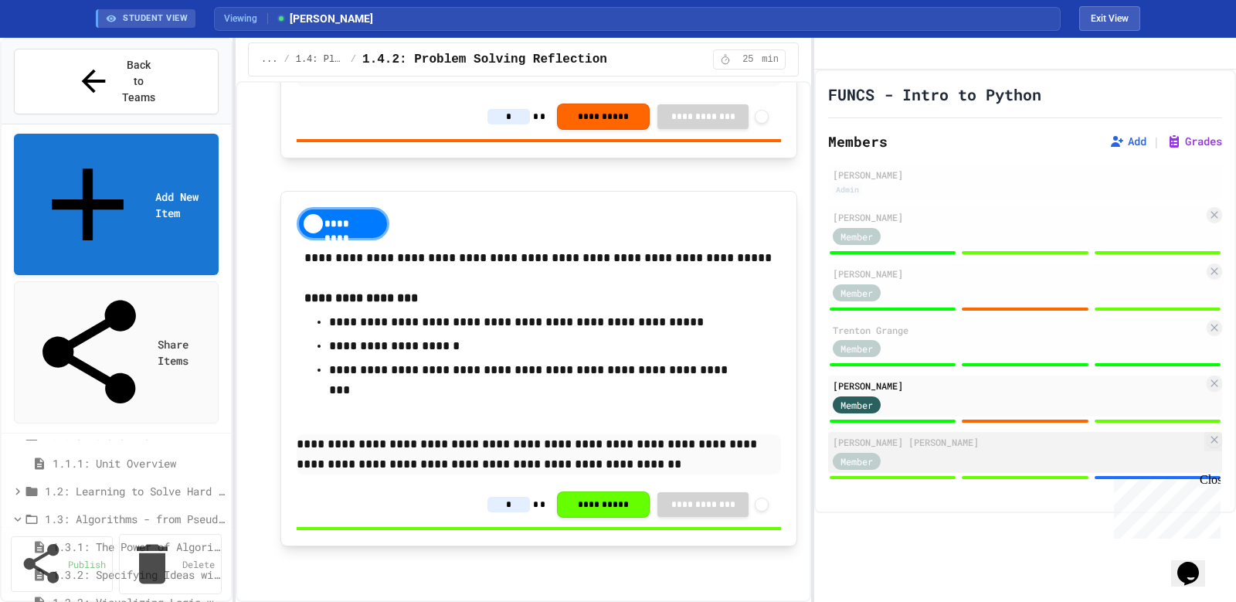
type input "*"
click at [998, 449] on div "[PERSON_NAME] [PERSON_NAME]" at bounding box center [1017, 442] width 371 height 14
type input "*"
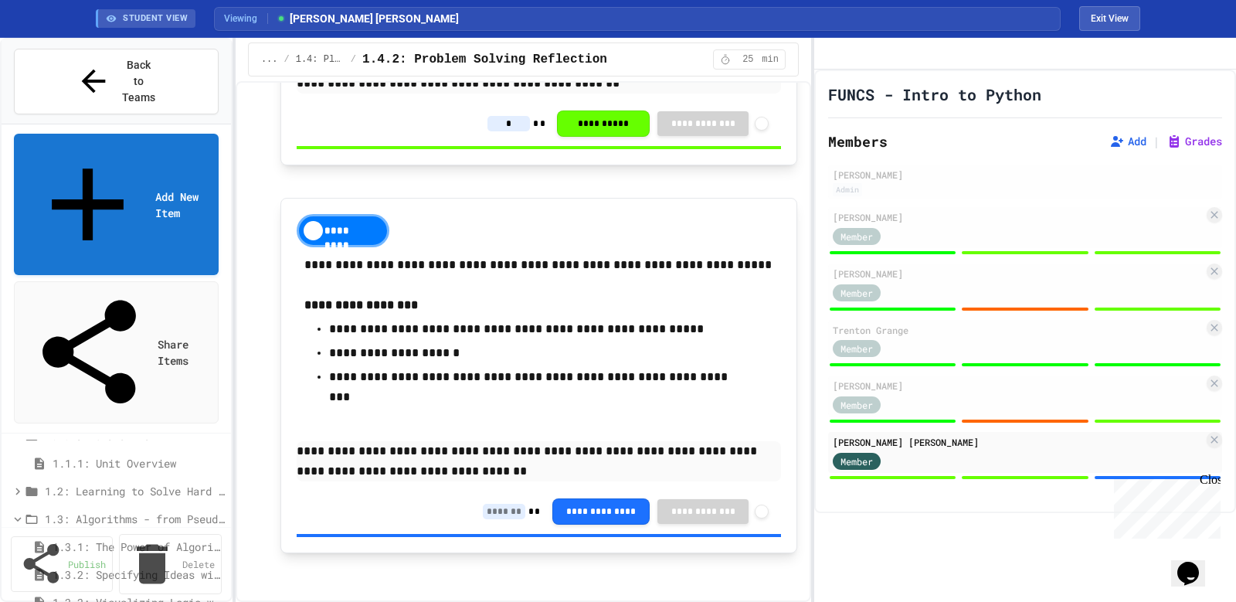
click at [483, 519] on input at bounding box center [504, 510] width 42 height 15
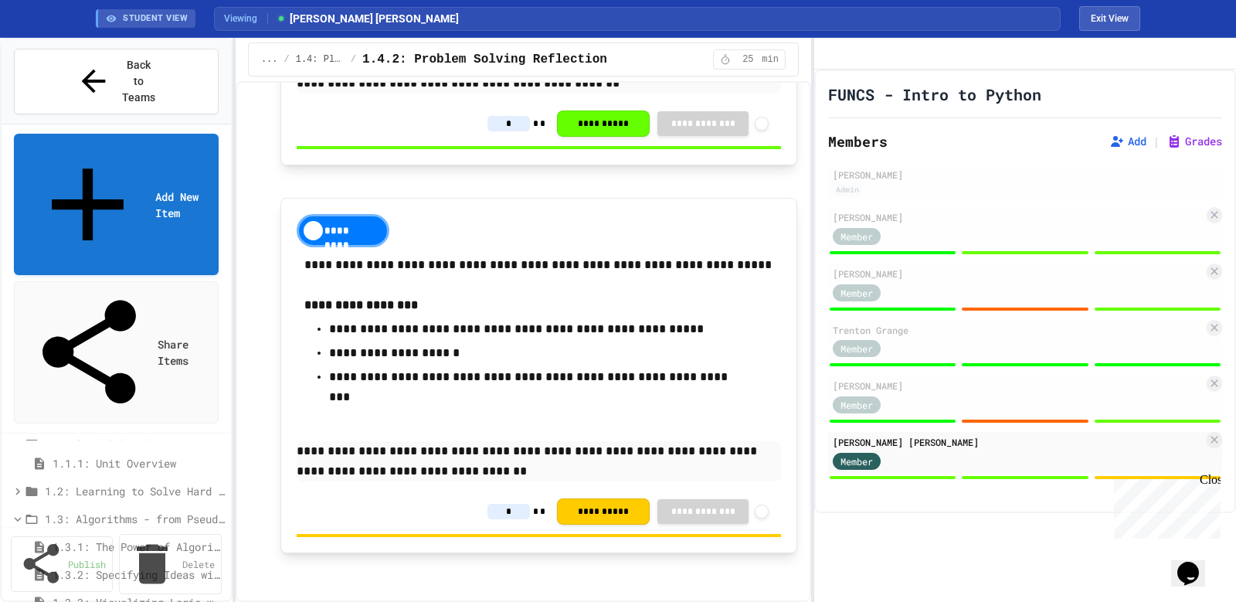
type input "*"
click at [595, 432] on div "**********" at bounding box center [539, 368] width 484 height 242
click at [713, 335] on p "**********" at bounding box center [533, 329] width 408 height 20
click at [1173, 149] on button "Grades" at bounding box center [1194, 141] width 56 height 15
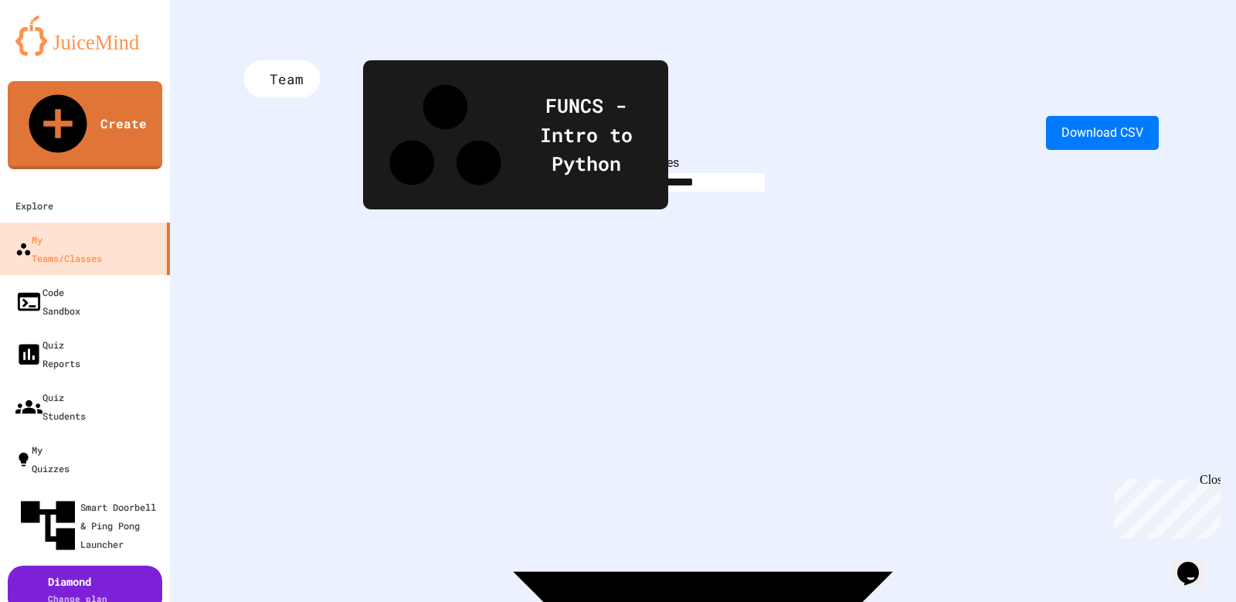
click at [290, 82] on div "Team" at bounding box center [282, 78] width 76 height 37
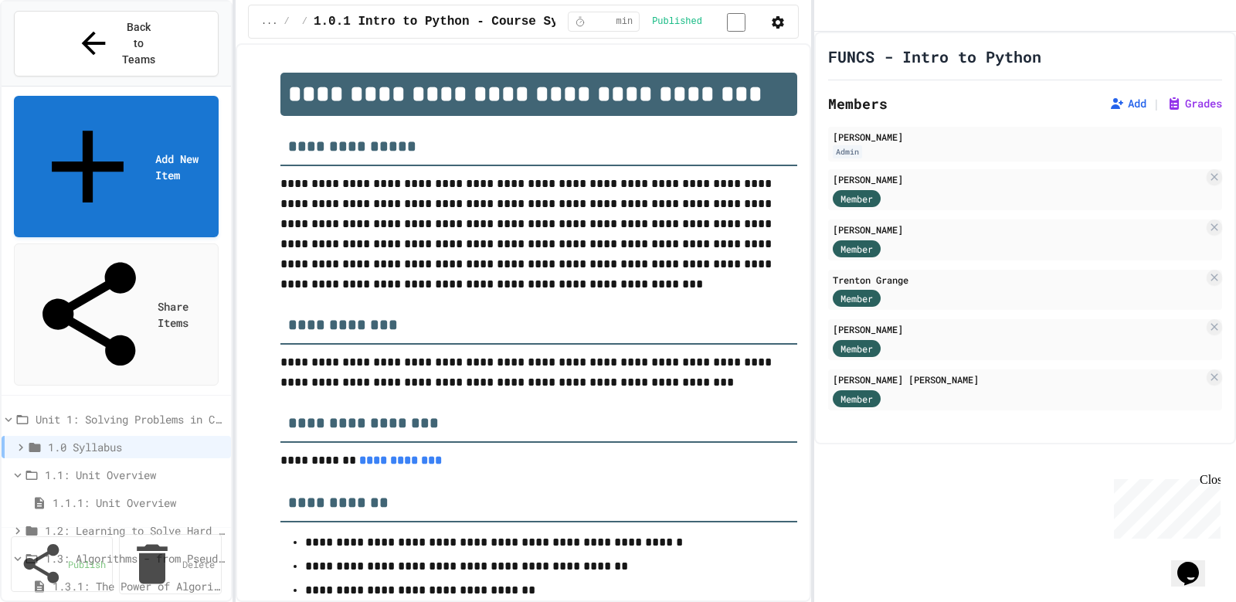
scroll to position [77, 0]
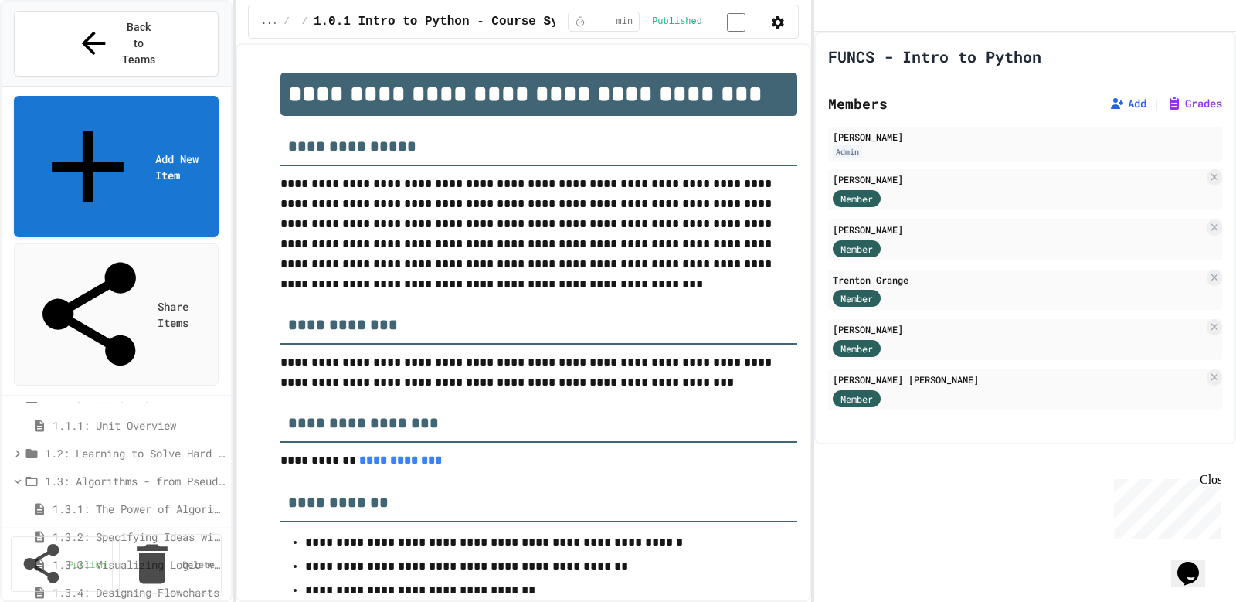
click at [179, 544] on button "Publish" at bounding box center [163, 568] width 97 height 49
